Goal: Task Accomplishment & Management: Manage account settings

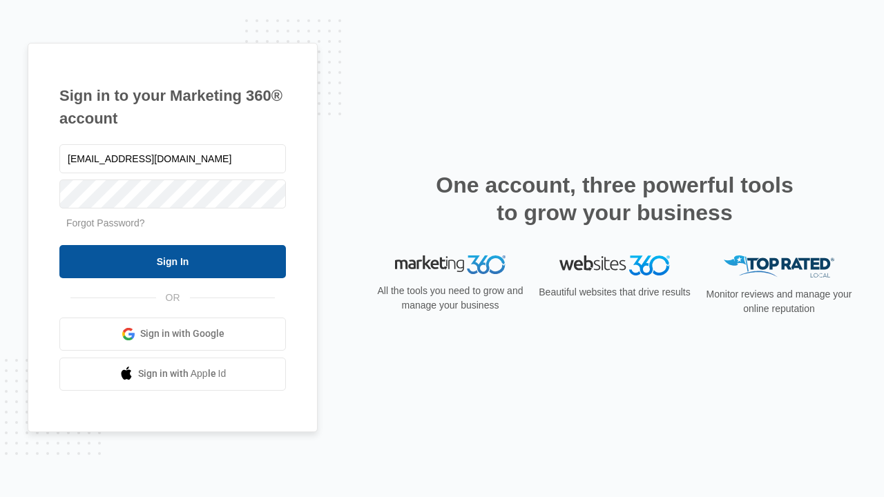
click at [173, 261] on input "Sign In" at bounding box center [172, 261] width 226 height 33
